Goal: Task Accomplishment & Management: Manage account settings

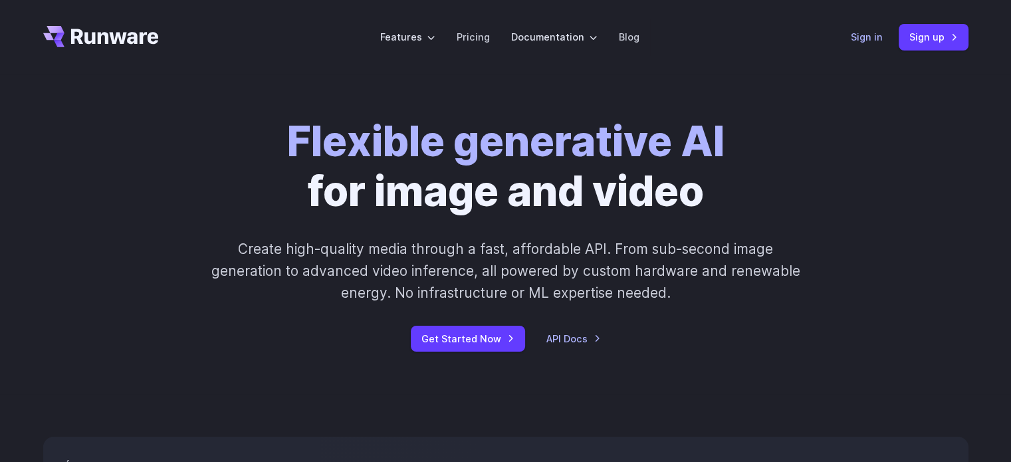
click at [869, 33] on link "Sign in" at bounding box center [867, 36] width 32 height 15
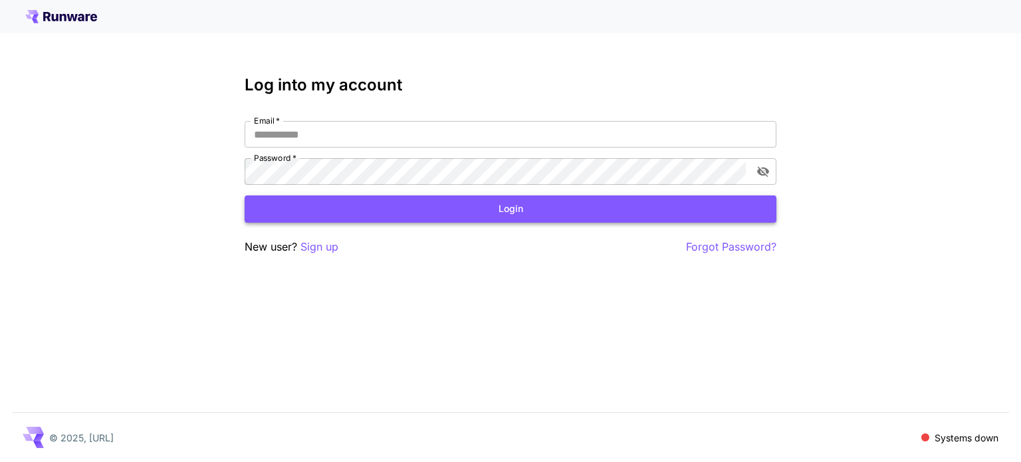
type input "**********"
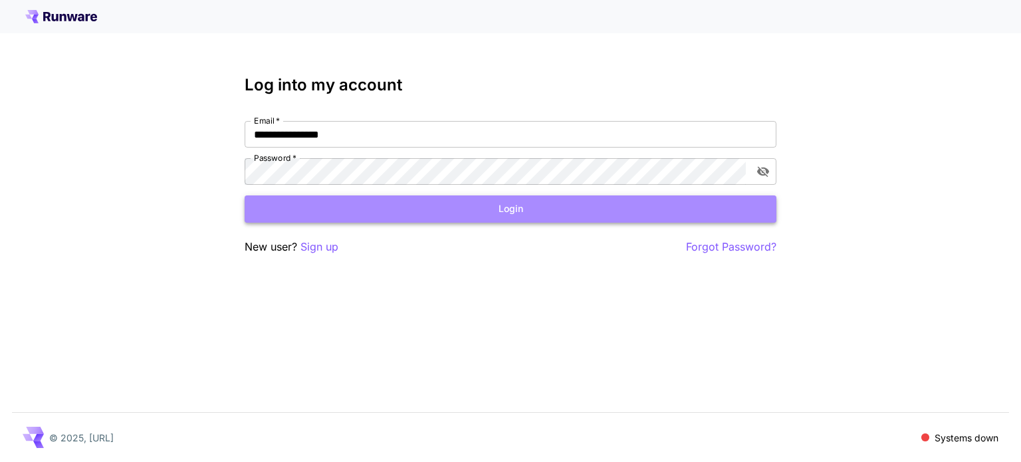
click at [557, 218] on button "Login" at bounding box center [511, 208] width 532 height 27
